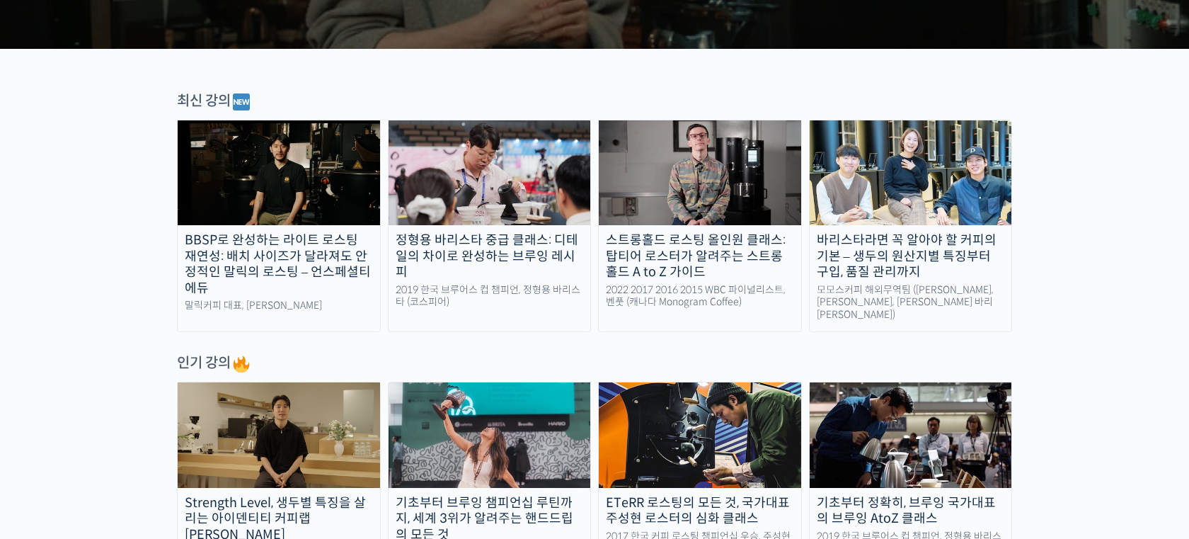
scroll to position [426, 0]
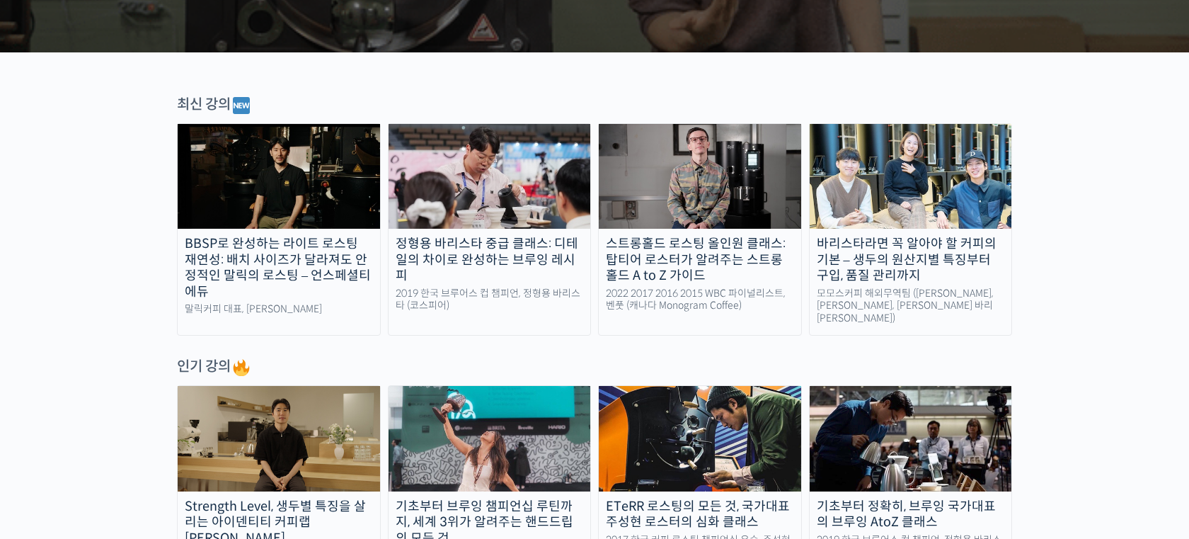
click at [947, 258] on div "바리스타라면 꼭 알아야 할 커피의 기본 – 생두의 원산지별 특징부터 구입, 품질 관리까지" at bounding box center [911, 260] width 202 height 48
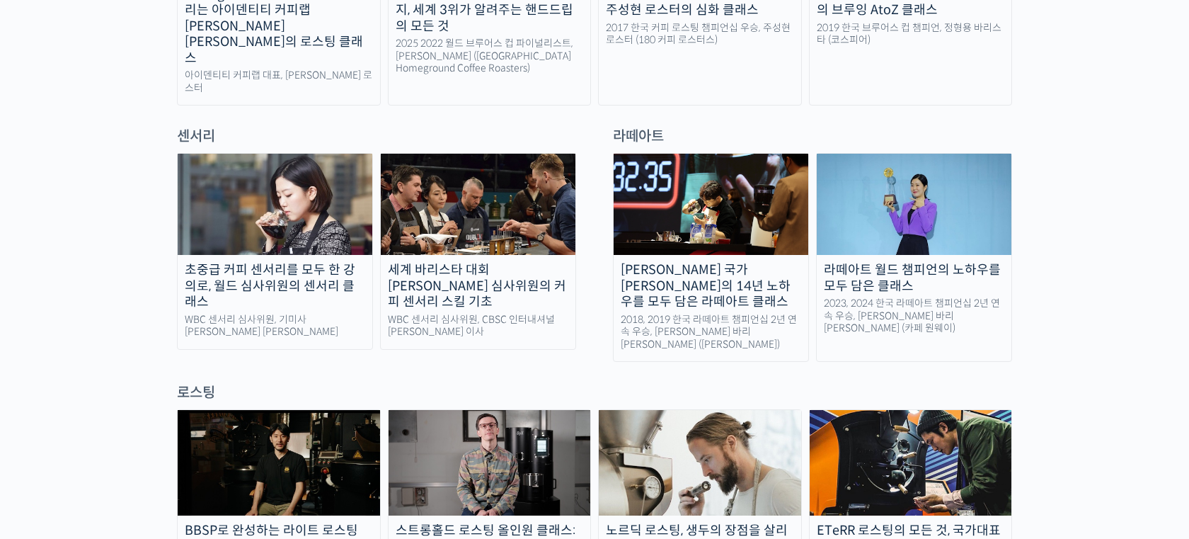
scroll to position [935, 0]
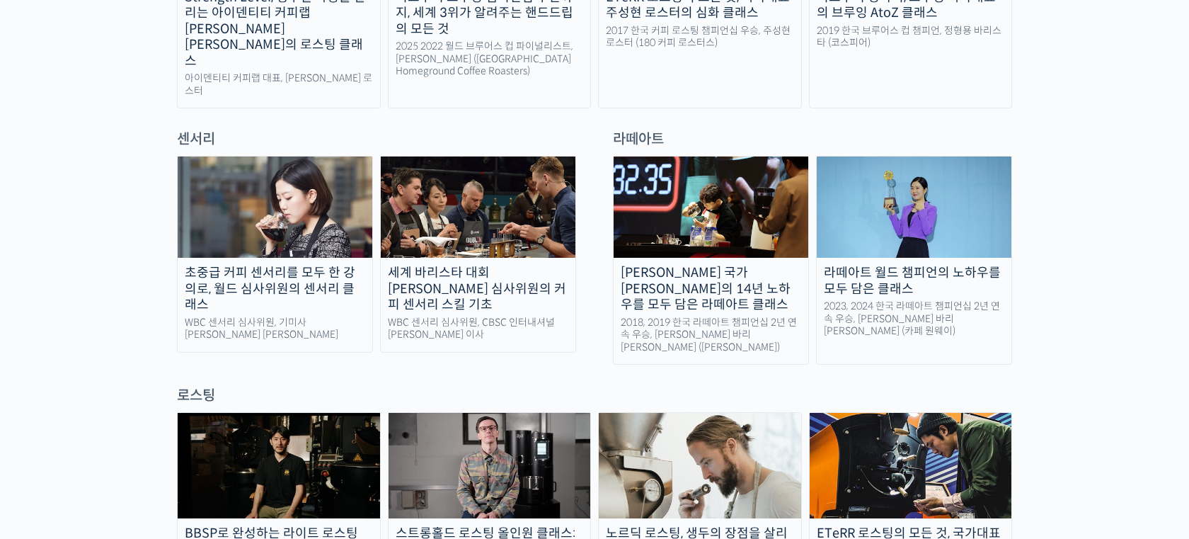
click at [712, 265] on div "최원재 국가대표의 14년 노하우를 모두 담은 라떼아트 클래스" at bounding box center [711, 289] width 195 height 48
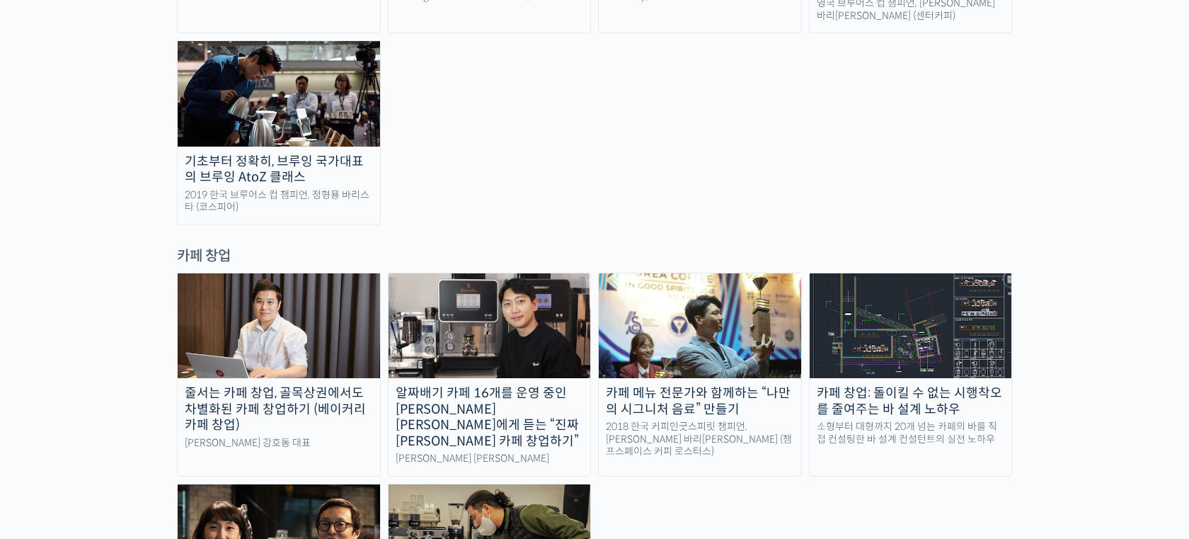
scroll to position [2695, 0]
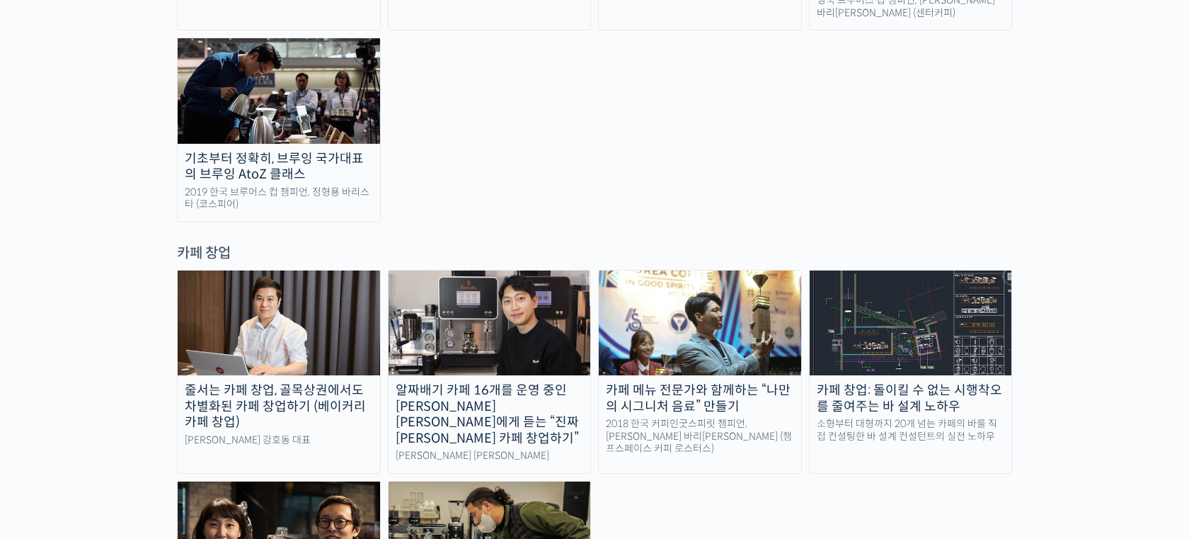
click at [796, 413] on div "줄서는 카페 창업, 골목상권에서도 차별화된 카페 창업하기 (베이커리 카페 창업) 라라브레드 강호동 대표 알짜배기 카페 16개를 운영 중인 안태…" at bounding box center [594, 474] width 835 height 408
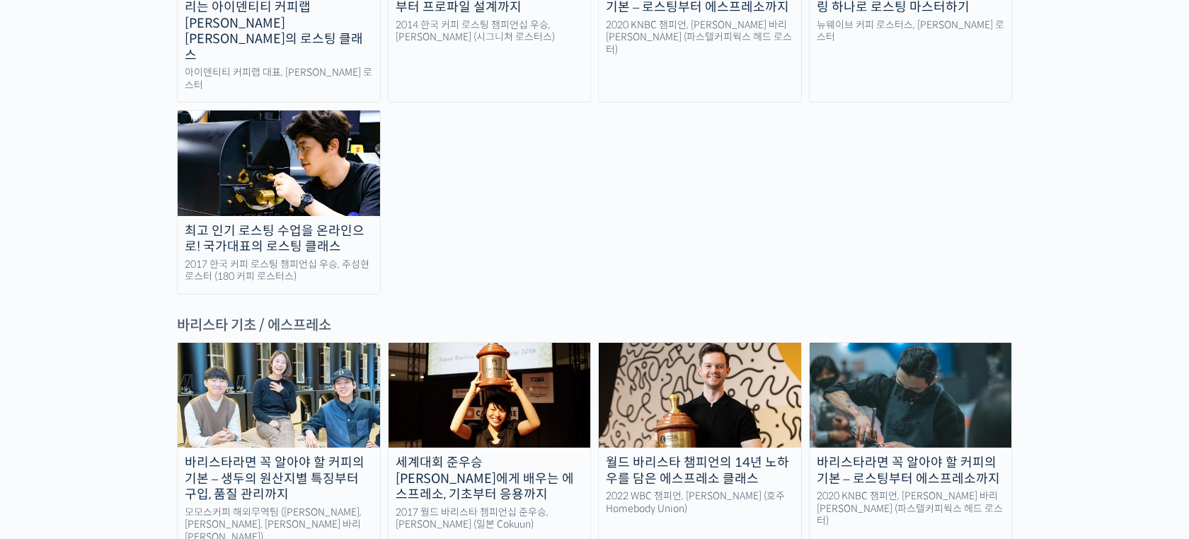
scroll to position [1684, 0]
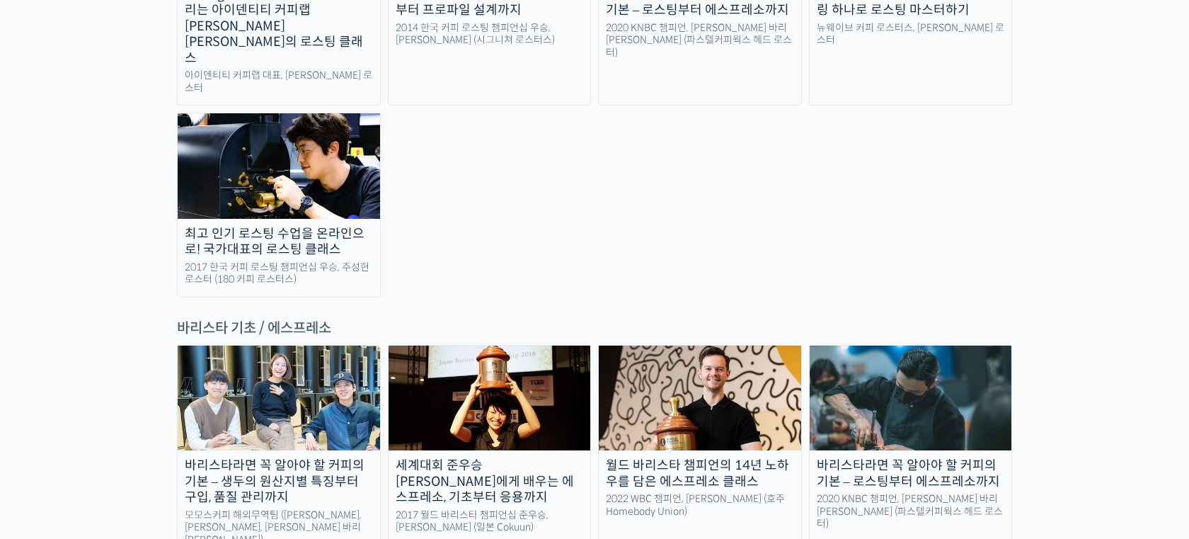
click at [264, 346] on img at bounding box center [279, 398] width 202 height 105
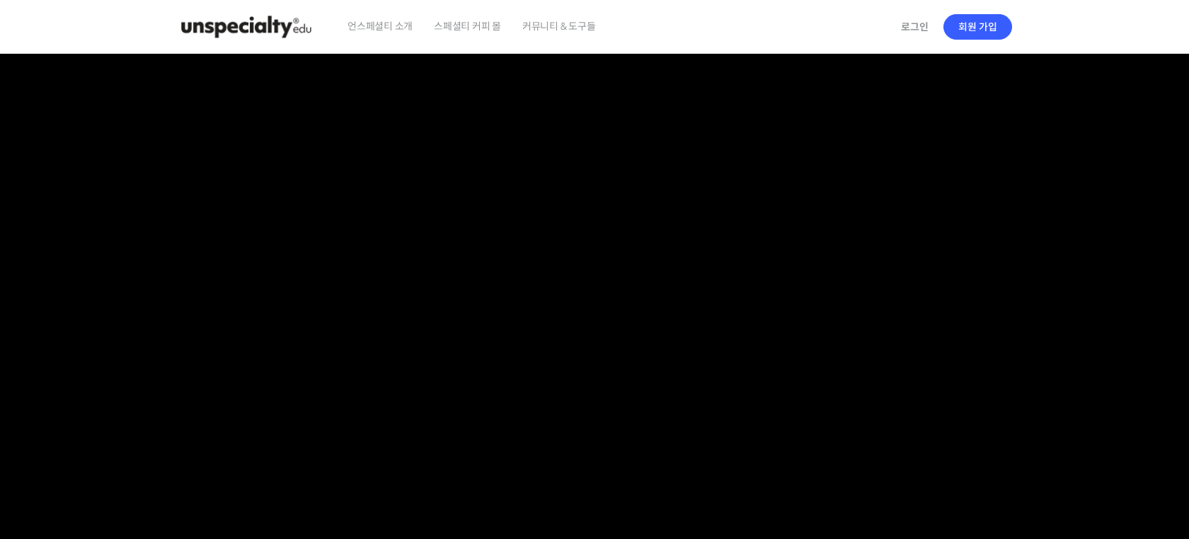
checkbox input "true"
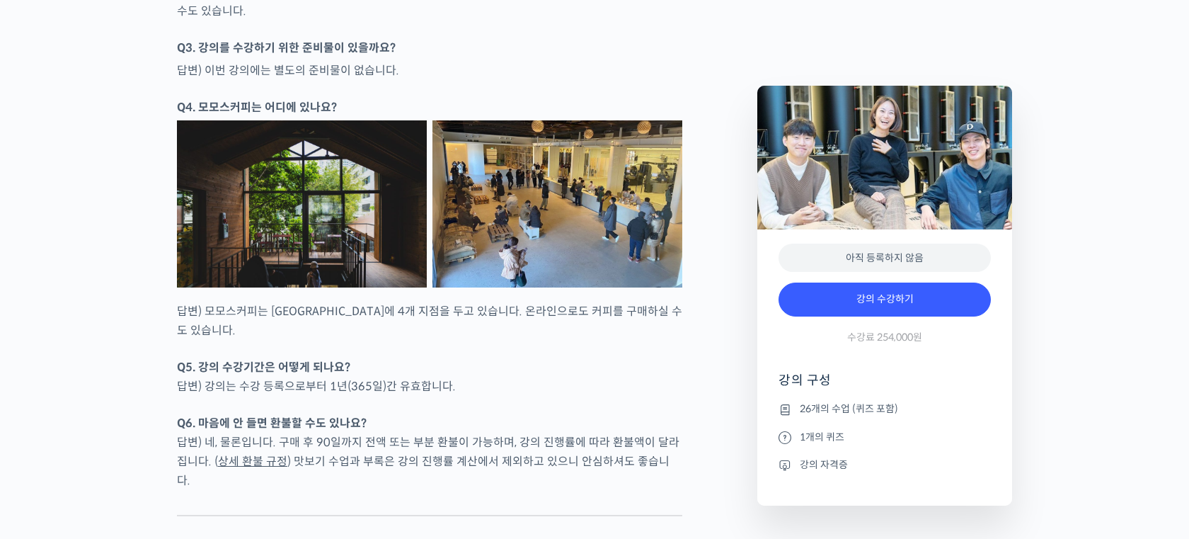
scroll to position [6429, 0]
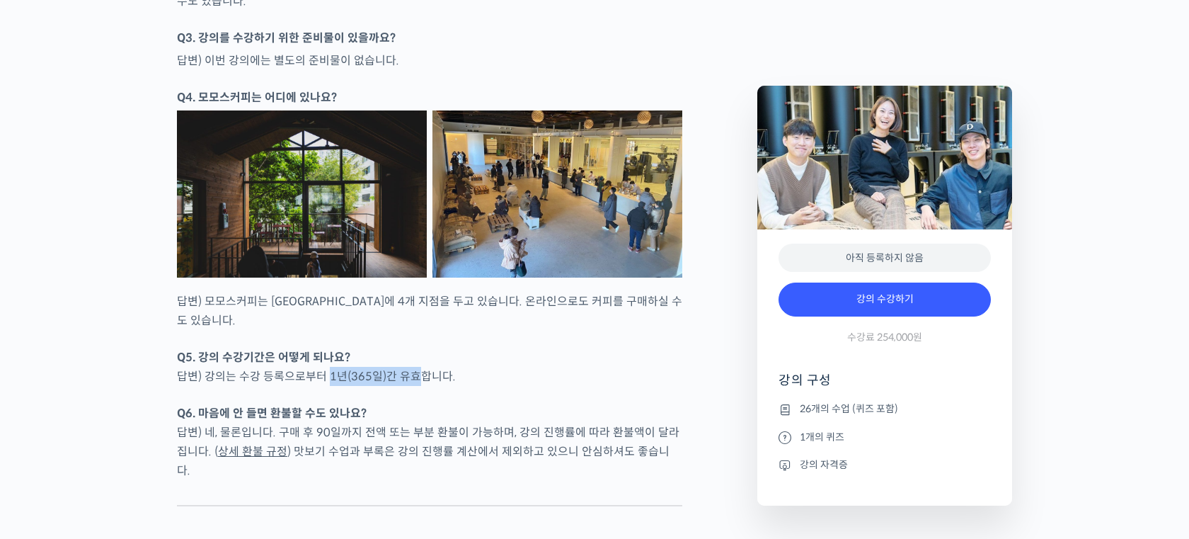
drag, startPoint x: 325, startPoint y: 335, endPoint x: 420, endPoint y: 337, distance: 94.9
click at [420, 348] on p "Q5. 강의 수강기간은 어떻게 되나요? 답변) 강의는 수강 등록으로부터 1년(365일)간 유효합니다." at bounding box center [430, 367] width 506 height 38
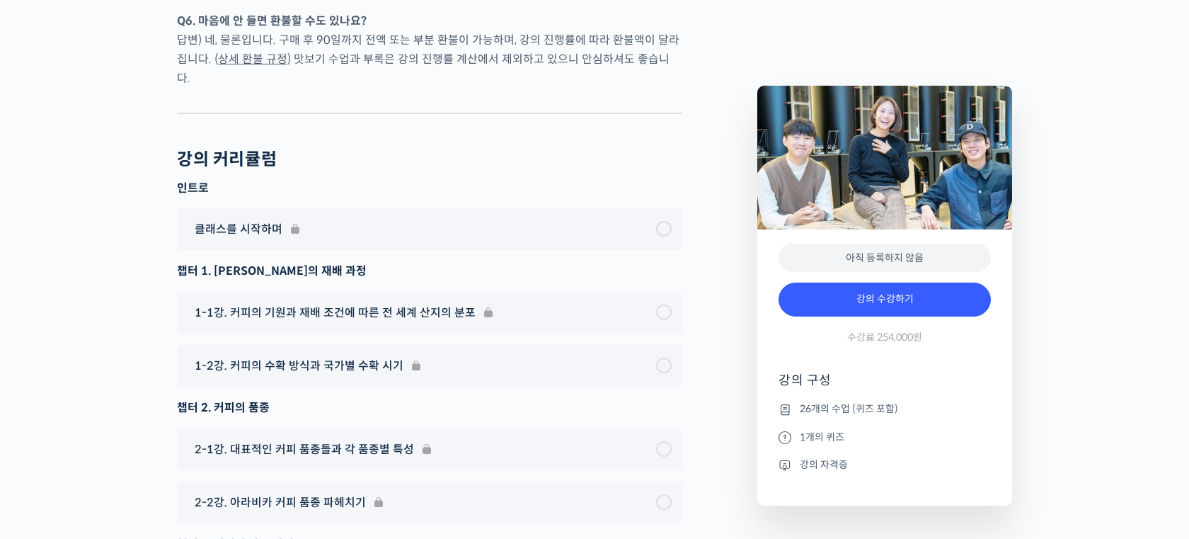
scroll to position [6824, 0]
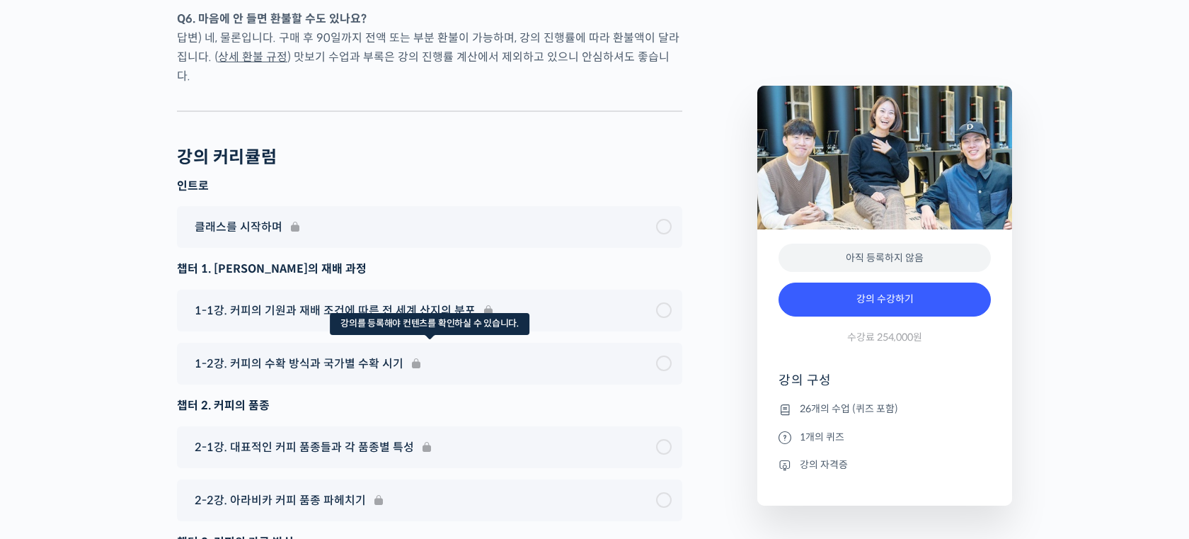
click at [282, 343] on div "1-2강. 커피의 수확 방식과 국가별 수확 시기" at bounding box center [430, 364] width 506 height 42
click at [253, 343] on div "1-2강. 커피의 수확 방식과 국가별 수확 시기" at bounding box center [430, 364] width 506 height 42
click at [666, 343] on div "1-2강. 커피의 수확 방식과 국가별 수확 시기" at bounding box center [430, 364] width 506 height 42
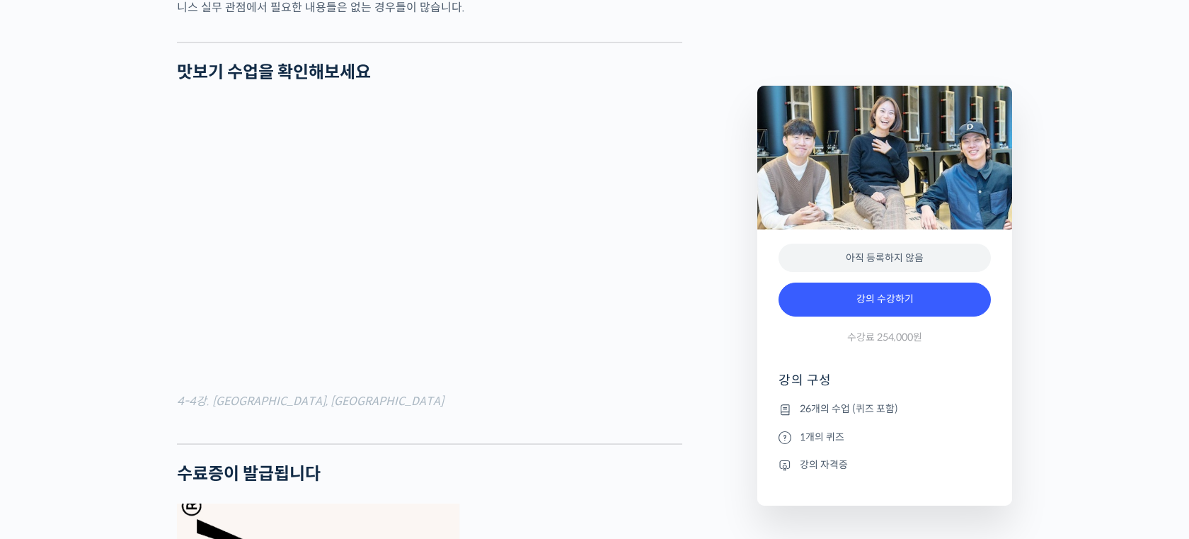
scroll to position [5007, 0]
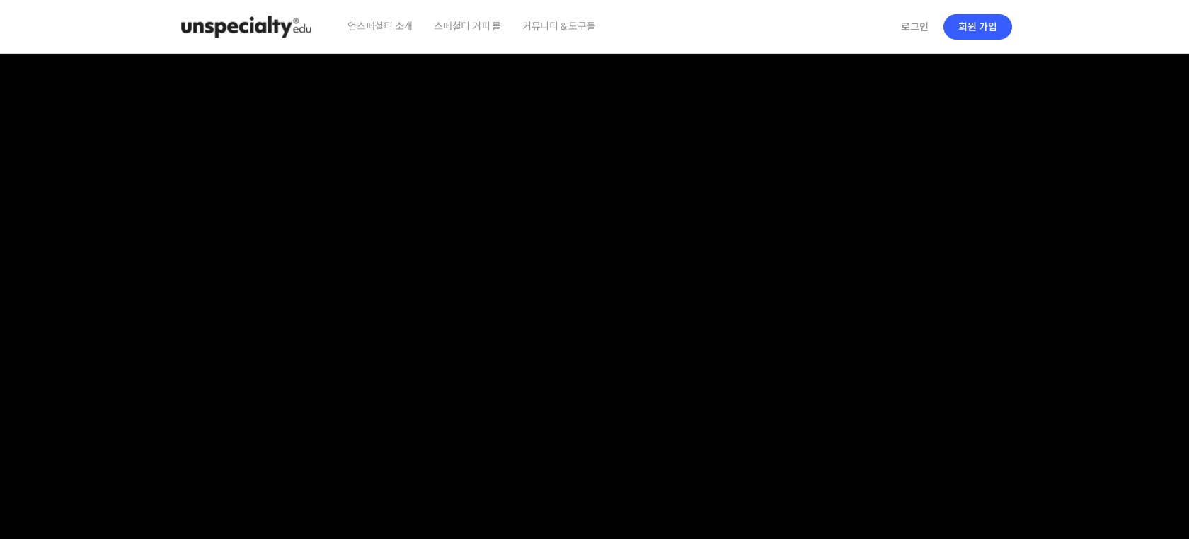
checkbox input "true"
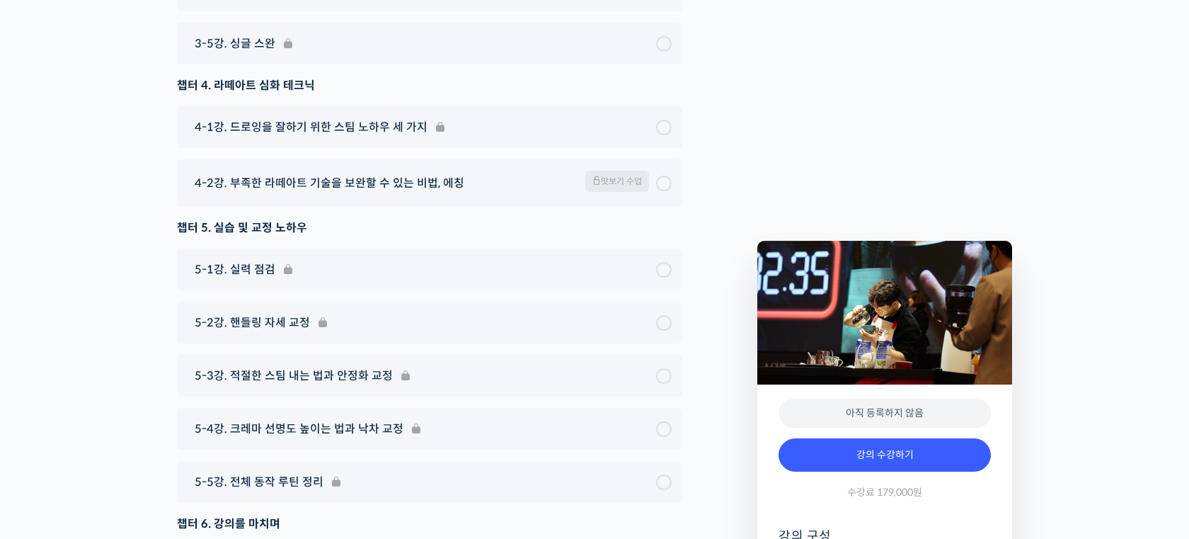
scroll to position [8075, 0]
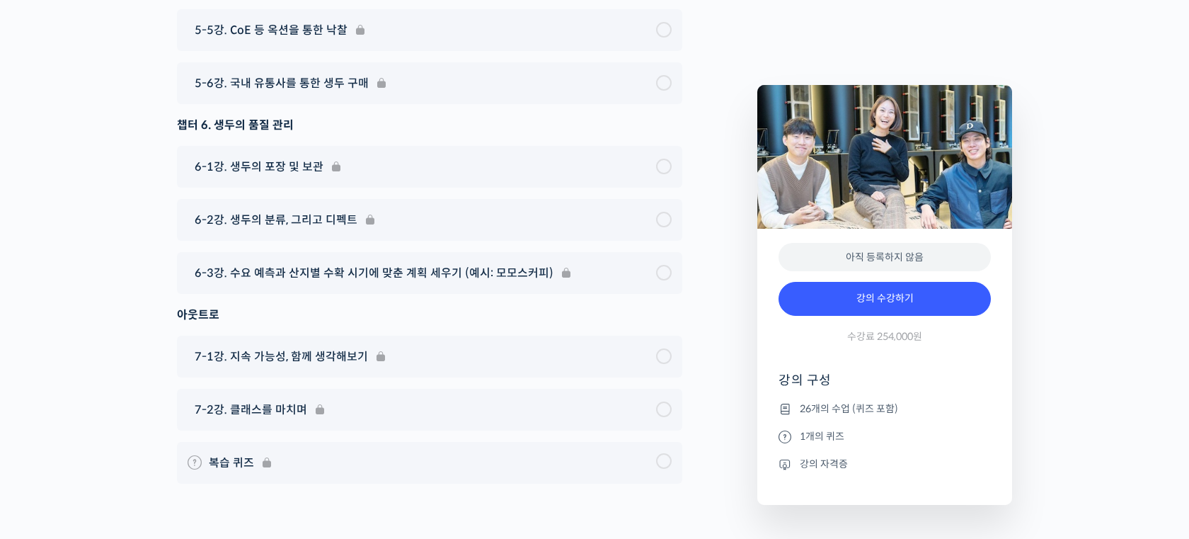
scroll to position [8188, 0]
